Goal: Task Accomplishment & Management: Manage account settings

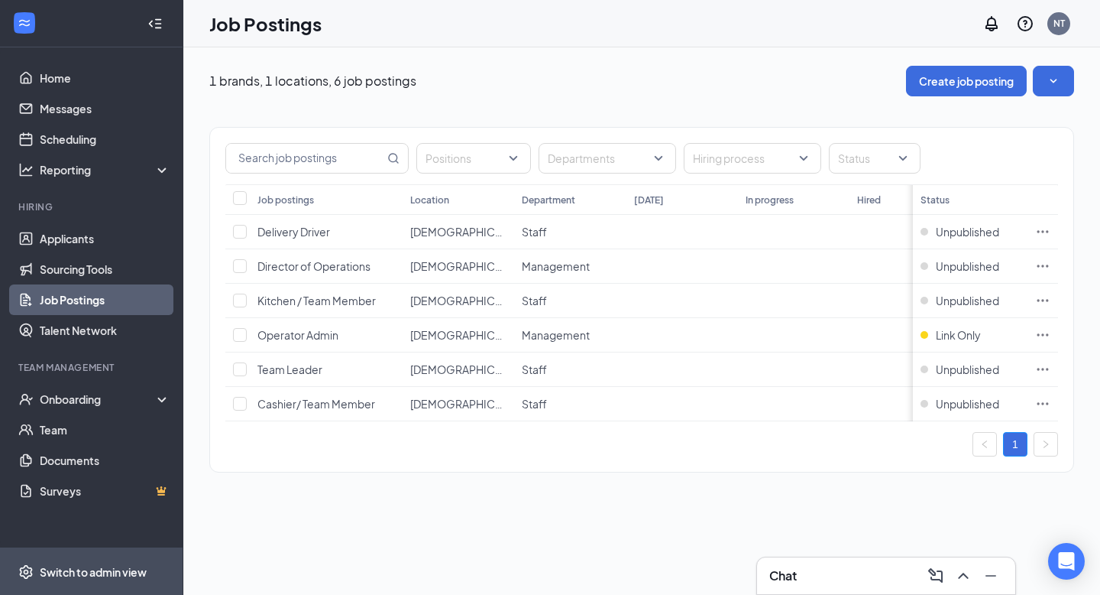
click at [66, 565] on div "Switch to admin view" at bounding box center [93, 571] width 107 height 15
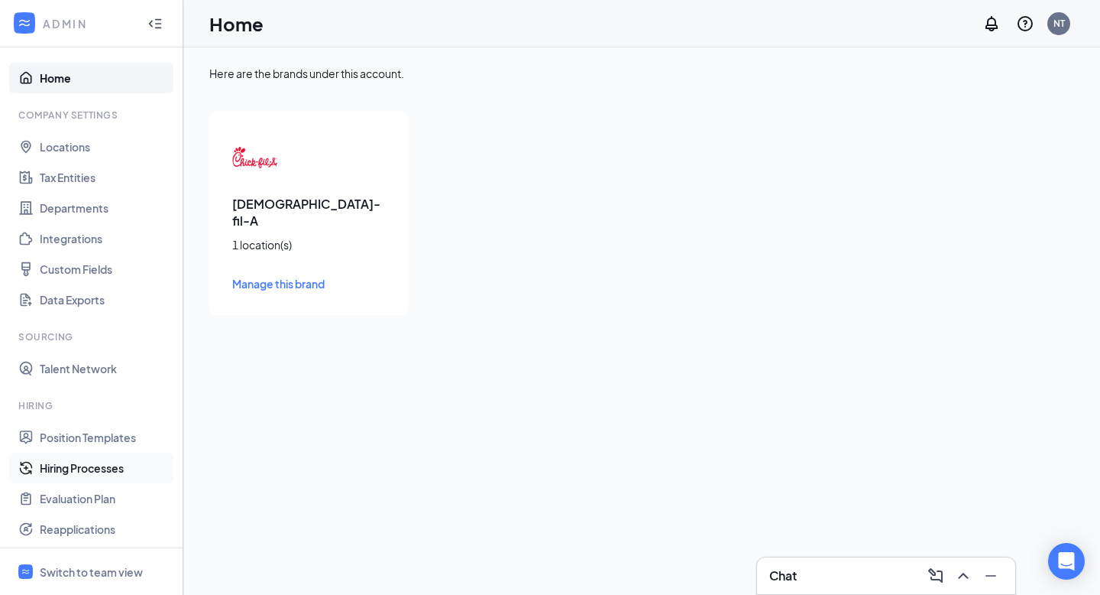
click at [93, 464] on link "Hiring Processes" at bounding box center [105, 467] width 131 height 31
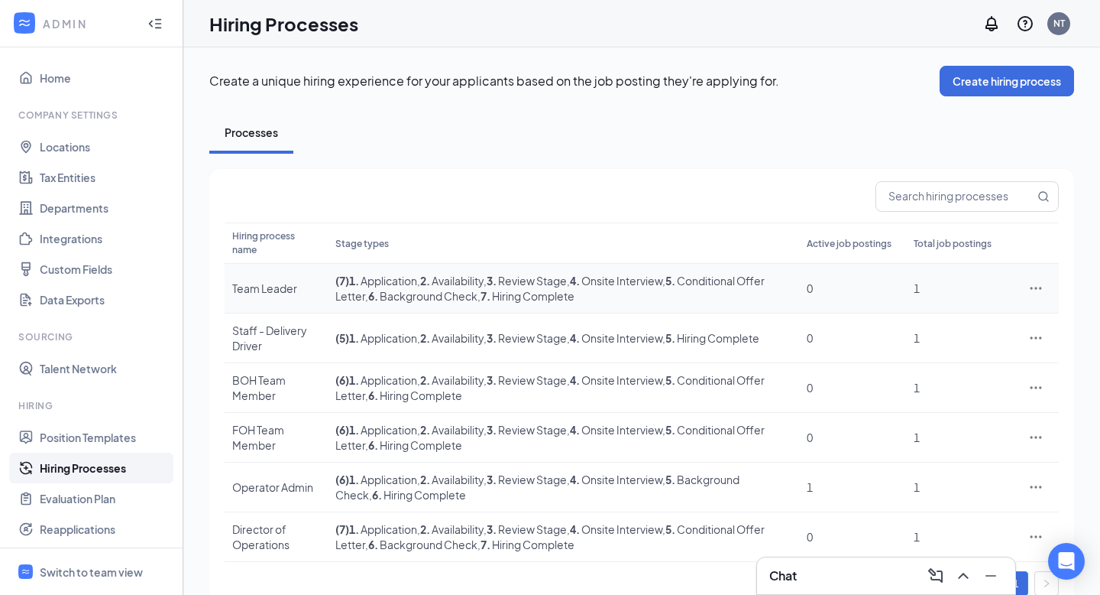
click at [1032, 280] on icon "Ellipses" at bounding box center [1036, 287] width 15 height 15
click at [958, 305] on span "Edit" at bounding box center [965, 305] width 131 height 17
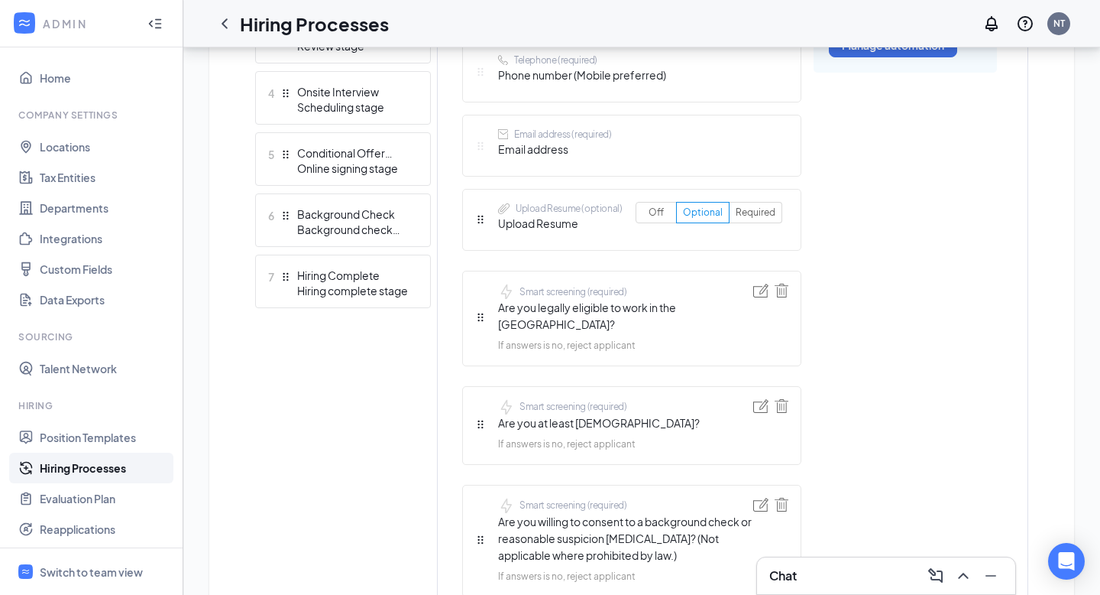
scroll to position [637, 0]
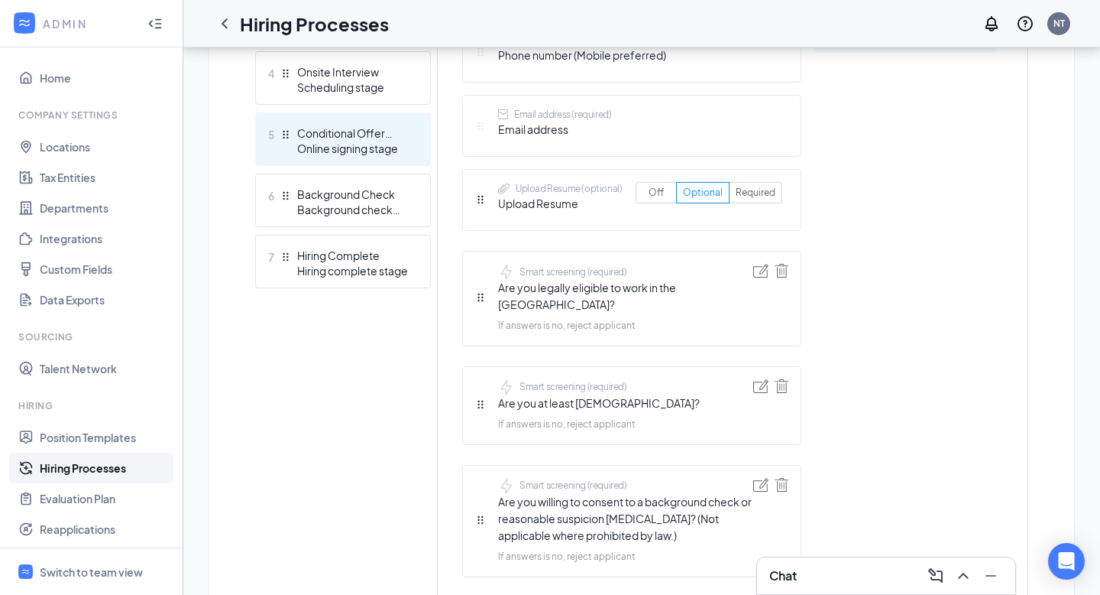
click at [338, 147] on div "Online signing stage" at bounding box center [353, 148] width 112 height 15
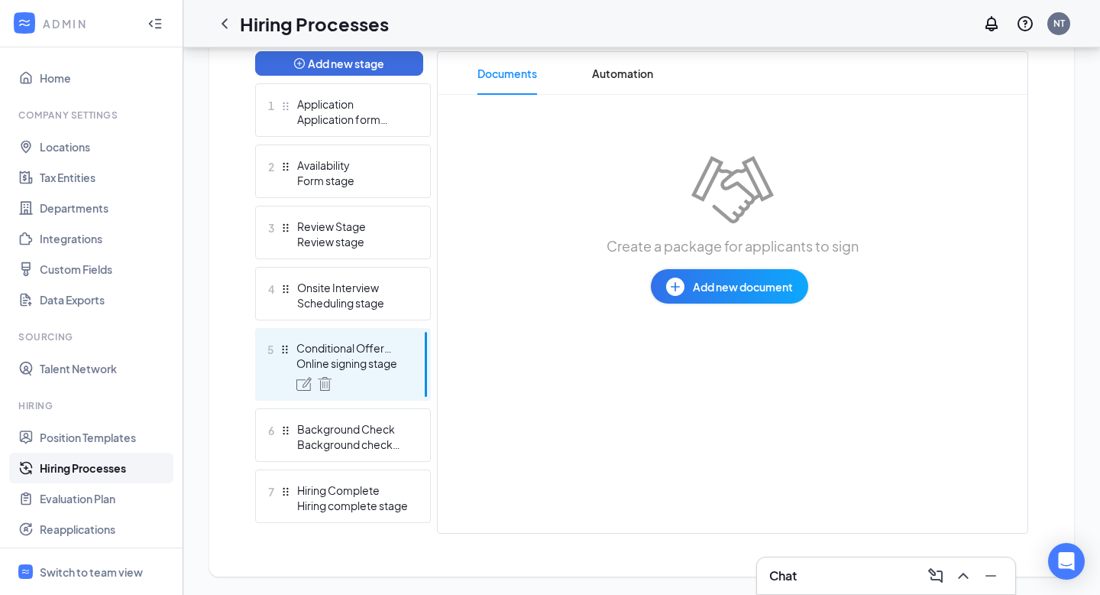
scroll to position [403, 0]
click at [732, 294] on button "Add new document" at bounding box center [729, 286] width 157 height 34
click at [711, 346] on div "Draft template" at bounding box center [687, 346] width 74 height 15
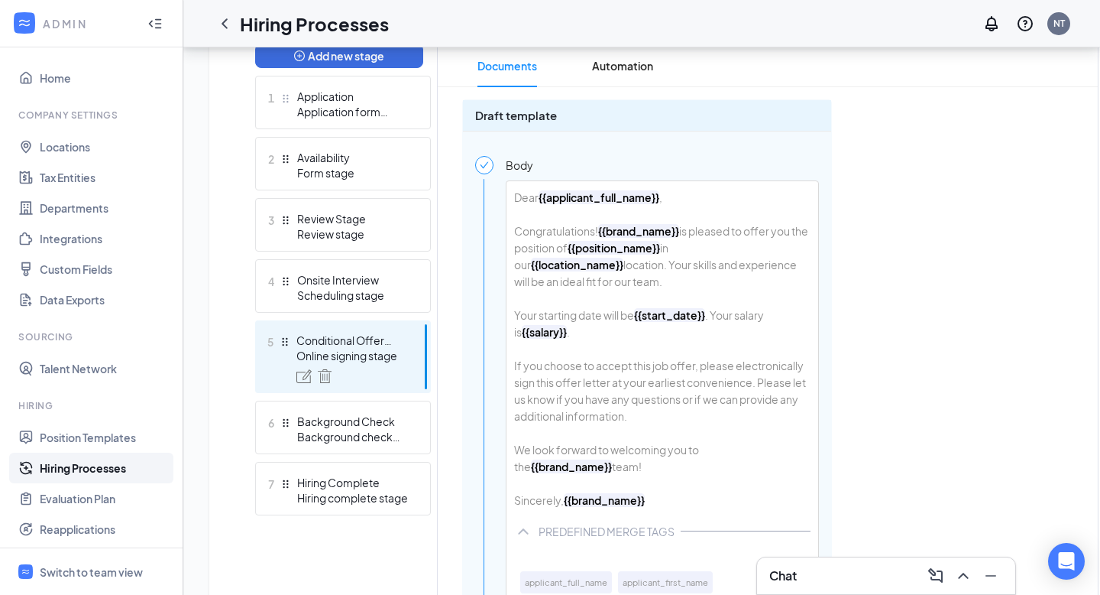
scroll to position [406, 0]
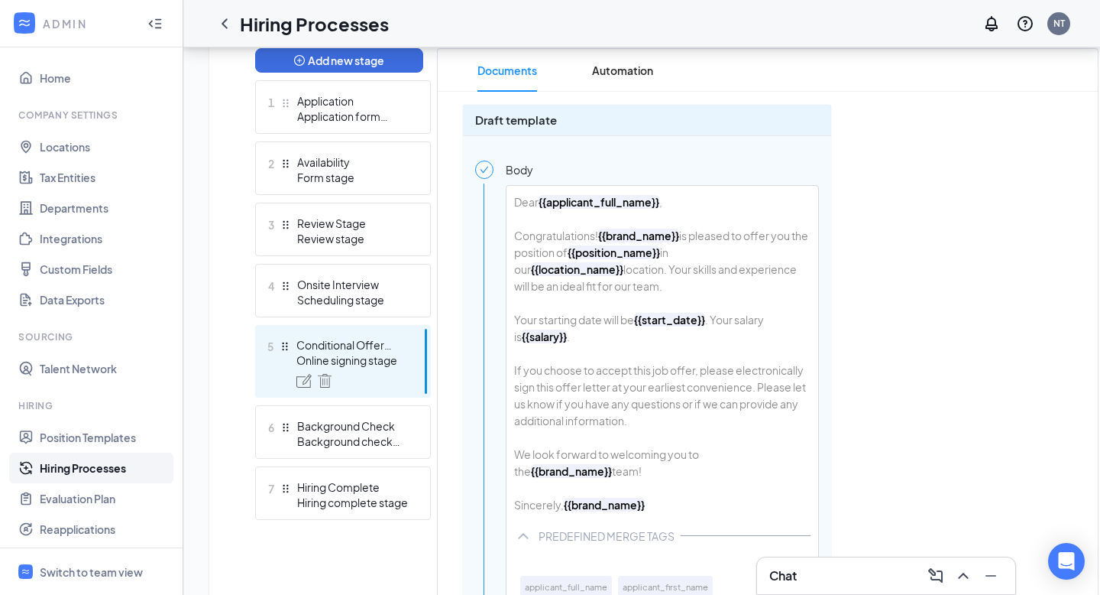
click at [545, 235] on div "Dear {{applicant_full_name}} , Congratulations! {{brand_name}} is pleased to of…" at bounding box center [663, 353] width 312 height 335
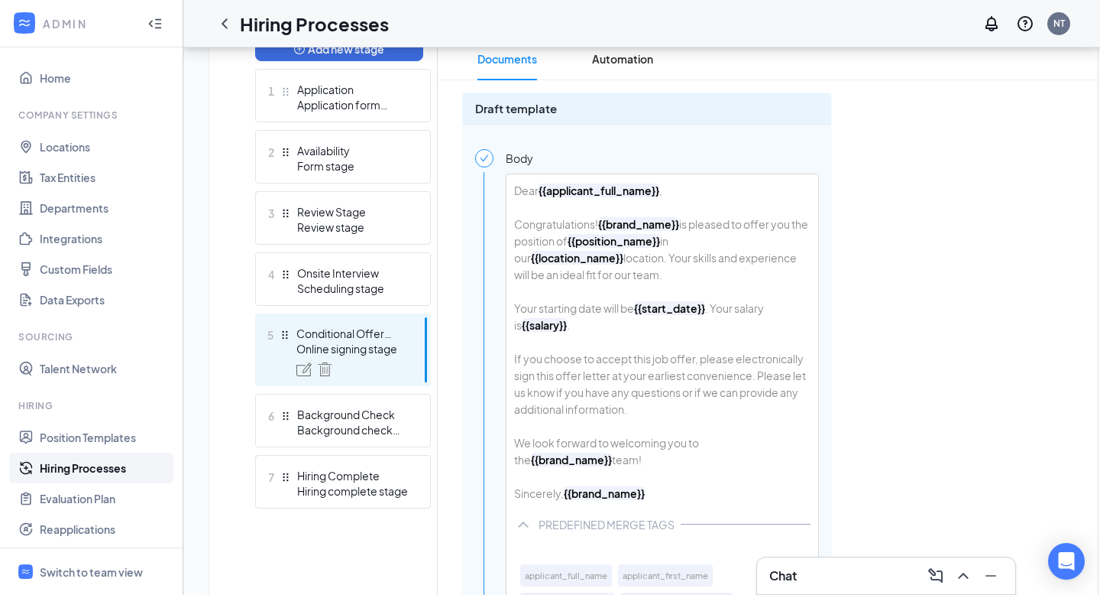
scroll to position [391, 0]
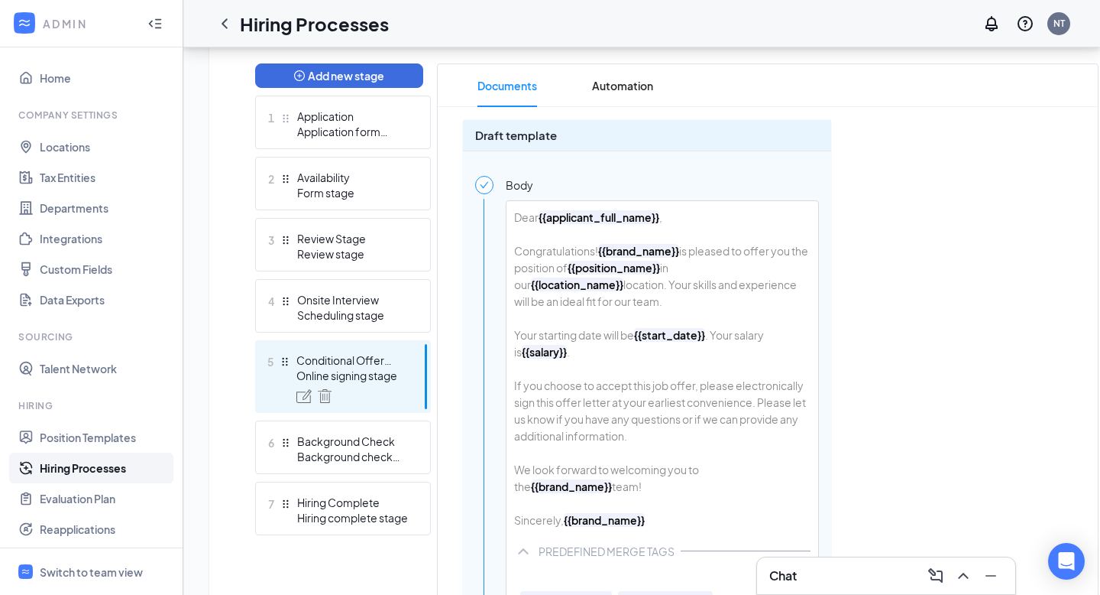
click at [660, 248] on b "{{brand_name}}" at bounding box center [638, 251] width 81 height 14
click at [639, 251] on b "{{brand_name}}" at bounding box center [638, 251] width 81 height 14
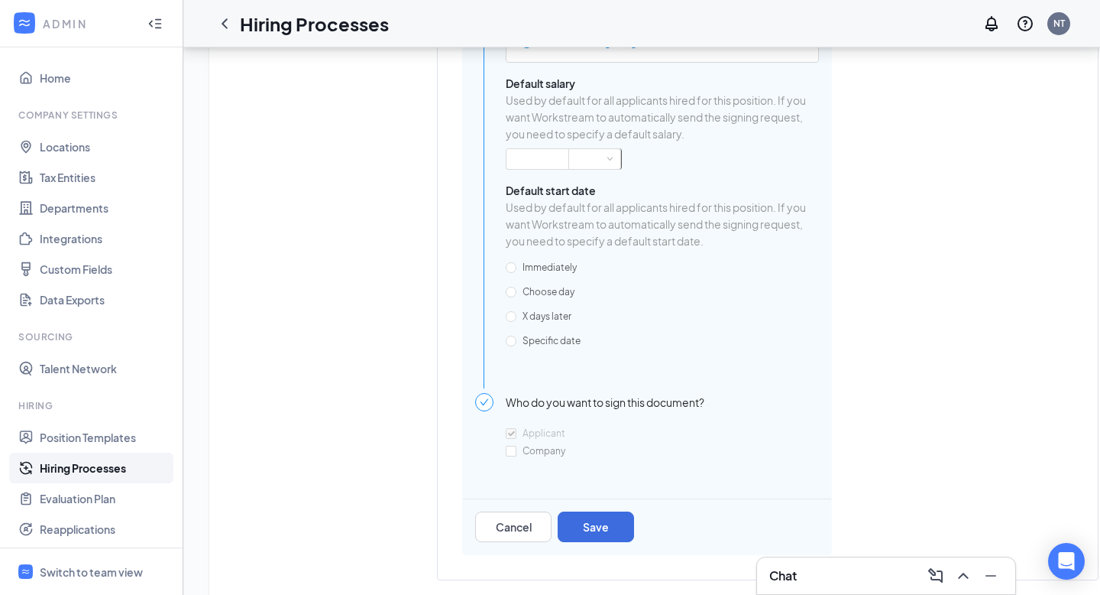
scroll to position [1301, 0]
click at [522, 536] on button "Cancel" at bounding box center [513, 525] width 76 height 31
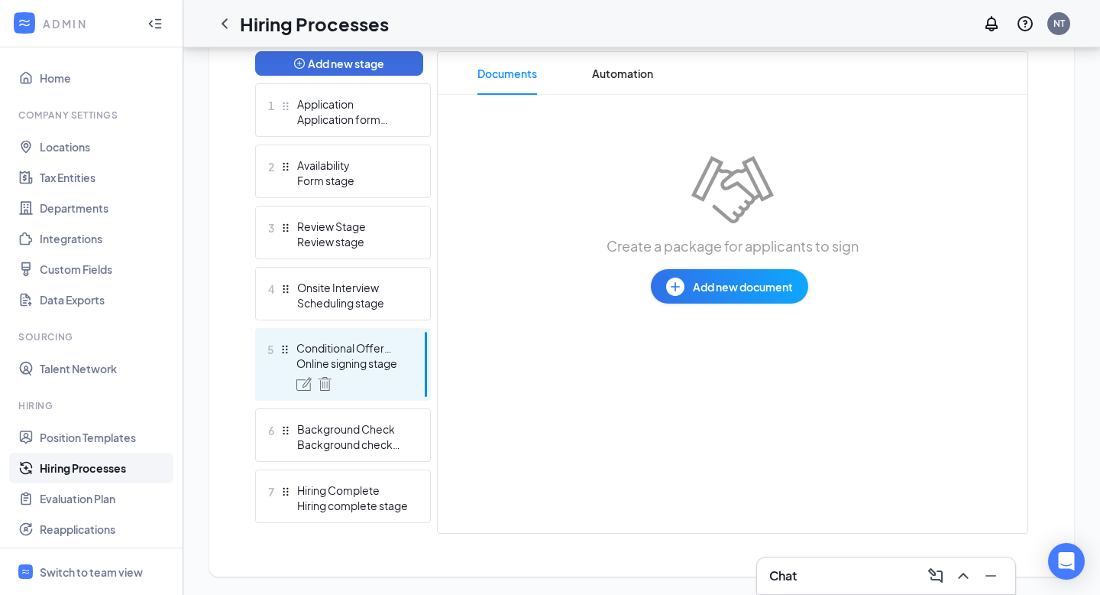
scroll to position [403, 0]
